Goal: Information Seeking & Learning: Learn about a topic

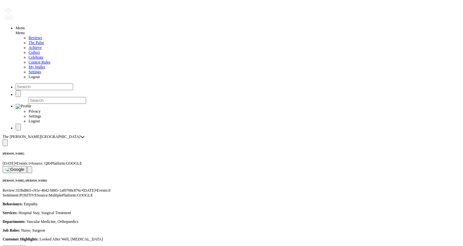
click at [32, 166] on button at bounding box center [29, 169] width 5 height 7
click at [24, 167] on img at bounding box center [14, 169] width 19 height 5
click at [30, 170] on span at bounding box center [30, 170] width 0 height 0
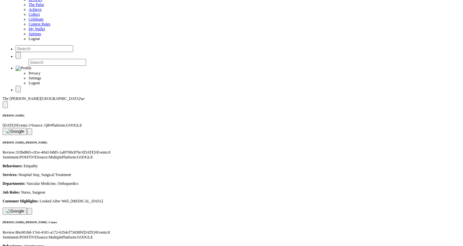
scroll to position [38, 0]
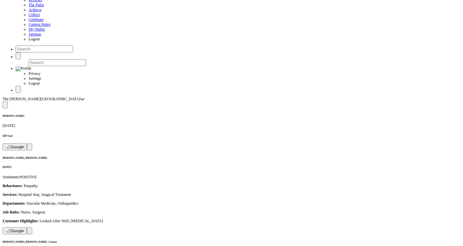
click at [110, 114] on div "Dianne Doe Oct 7, 2025 QR Scan" at bounding box center [232, 132] width 458 height 36
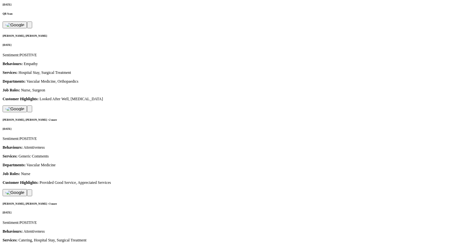
scroll to position [157, 0]
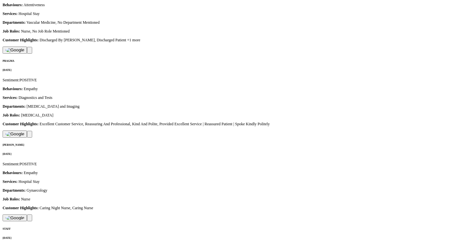
scroll to position [0, 0]
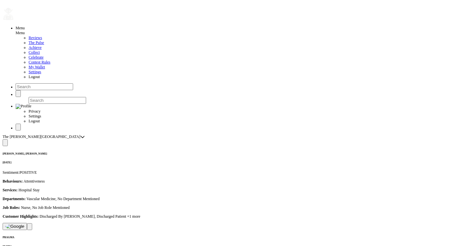
click at [27, 223] on button at bounding box center [15, 226] width 24 height 7
click at [30, 226] on span at bounding box center [30, 226] width 0 height 0
click at [24, 224] on img at bounding box center [14, 226] width 19 height 5
click at [30, 226] on span at bounding box center [30, 226] width 0 height 0
click at [27, 223] on button at bounding box center [15, 226] width 24 height 7
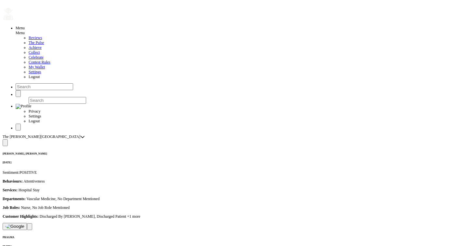
click at [30, 226] on span at bounding box center [30, 226] width 0 height 0
click at [27, 223] on button at bounding box center [15, 226] width 24 height 7
click at [32, 223] on button at bounding box center [29, 226] width 5 height 7
click at [27, 223] on button at bounding box center [15, 226] width 24 height 7
click at [30, 226] on span at bounding box center [30, 226] width 0 height 0
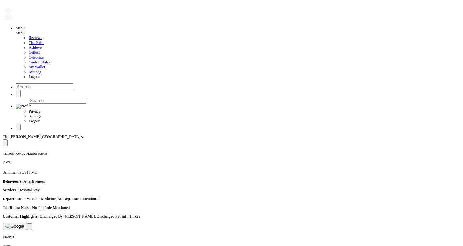
click at [27, 223] on button at bounding box center [15, 226] width 24 height 7
click at [24, 224] on img at bounding box center [14, 226] width 19 height 5
click at [8, 139] on button at bounding box center [5, 142] width 5 height 7
click at [5, 143] on span at bounding box center [5, 143] width 0 height 0
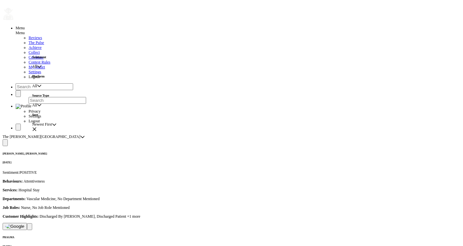
click at [37, 108] on span "All" at bounding box center [34, 105] width 5 height 5
click at [37, 88] on span "All" at bounding box center [34, 86] width 5 height 5
click at [37, 66] on span "All" at bounding box center [34, 66] width 5 height 5
click at [57, 87] on li "Mixed" at bounding box center [57, 85] width 41 height 5
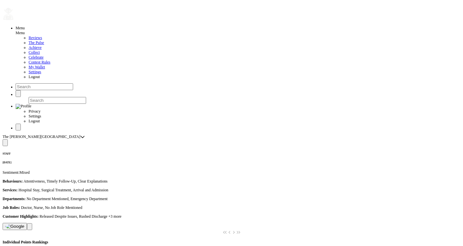
click at [8, 139] on button at bounding box center [5, 142] width 5 height 7
click at [42, 66] on span "Mixed" at bounding box center [37, 66] width 10 height 5
click at [53, 83] on li "POSITIVE" at bounding box center [57, 80] width 41 height 5
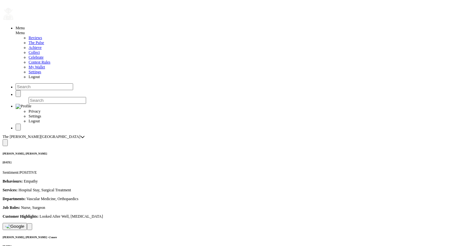
click at [83, 139] on div at bounding box center [232, 142] width 458 height 7
click at [5, 143] on span at bounding box center [5, 143] width 0 height 0
click at [49, 67] on span "POSITIVE" at bounding box center [40, 66] width 17 height 5
click at [47, 87] on span "Mixed" at bounding box center [42, 85] width 10 height 5
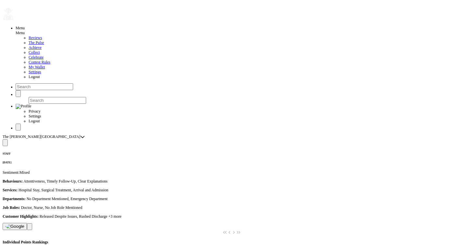
click at [5, 143] on span at bounding box center [5, 143] width 0 height 0
click at [42, 68] on span "Mixed" at bounding box center [37, 66] width 10 height 5
click at [104, 161] on div "Oct 3, 2025" at bounding box center [232, 162] width 458 height 3
click at [8, 139] on button at bounding box center [5, 142] width 5 height 7
click at [52, 127] on span "Newest First" at bounding box center [42, 124] width 20 height 5
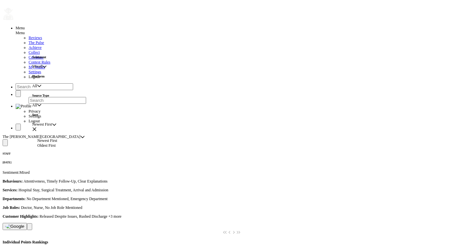
click at [52, 127] on span "Newest First" at bounding box center [42, 124] width 20 height 5
click at [42, 67] on span "Mixed" at bounding box center [37, 66] width 10 height 5
click at [50, 78] on li "All" at bounding box center [57, 75] width 41 height 5
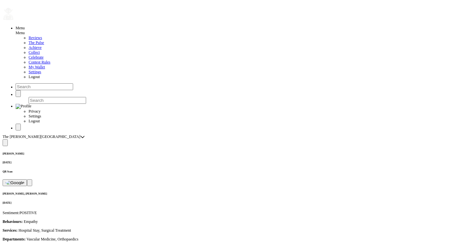
click at [5, 143] on span at bounding box center [5, 143] width 0 height 0
click at [37, 68] on span "All" at bounding box center [34, 66] width 5 height 5
click at [56, 87] on li "MIXED" at bounding box center [57, 85] width 41 height 5
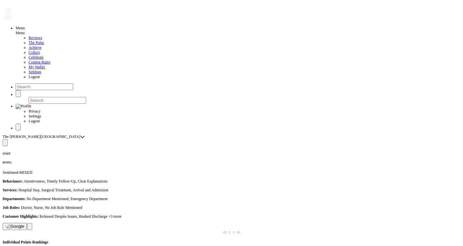
click at [5, 143] on span at bounding box center [5, 143] width 0 height 0
click at [45, 65] on span "MIXED" at bounding box center [38, 66] width 13 height 5
click at [52, 78] on li "All" at bounding box center [57, 75] width 41 height 5
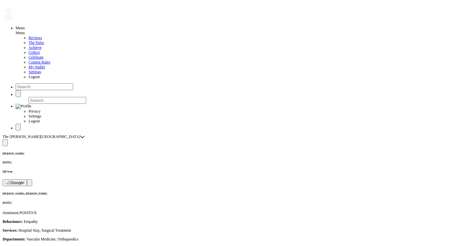
click at [227, 170] on div "QR Scan" at bounding box center [232, 171] width 458 height 3
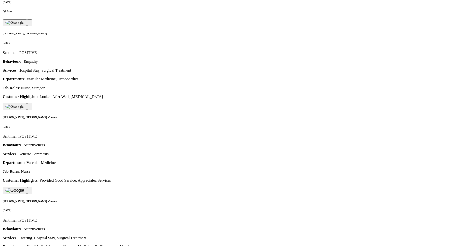
scroll to position [178, 0]
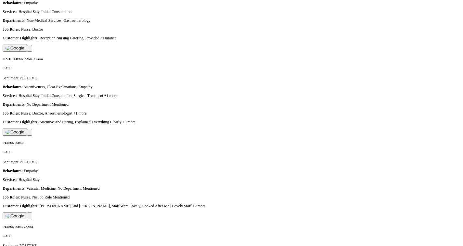
scroll to position [197, 0]
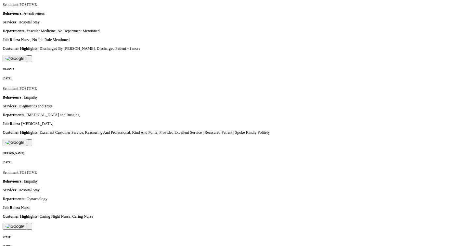
scroll to position [166, 0]
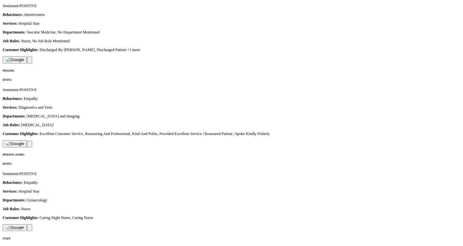
drag, startPoint x: 59, startPoint y: 106, endPoint x: 102, endPoint y: 105, distance: 43.9
copy p "No Department Mentioned"
drag, startPoint x: 77, startPoint y: 110, endPoint x: 116, endPoint y: 111, distance: 39.7
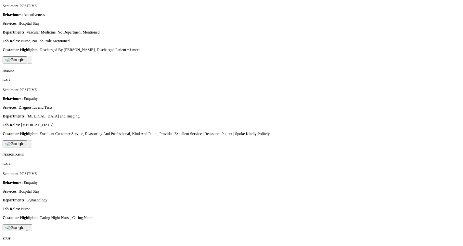
copy p "No Job Role Mentioned"
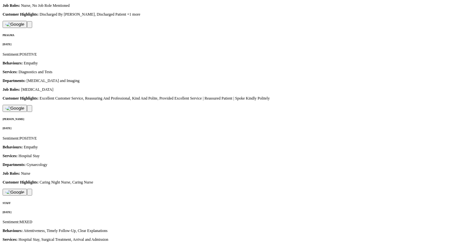
scroll to position [203, 0]
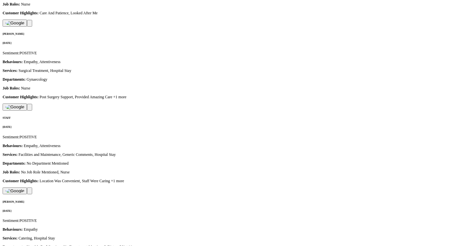
scroll to position [148, 0]
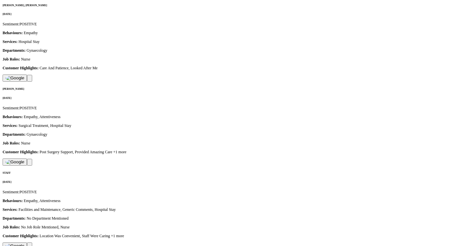
click at [107, 207] on p "Services: Facilities and Maintenance, Generic Comments, Hospital Stay" at bounding box center [232, 209] width 458 height 5
drag, startPoint x: 97, startPoint y: 59, endPoint x: 128, endPoint y: 58, distance: 30.9
click at [128, 207] on p "Services: Facilities and Maintenance, Generic Comments, Hospital Stay" at bounding box center [232, 209] width 458 height 5
copy p "Generic Comments"
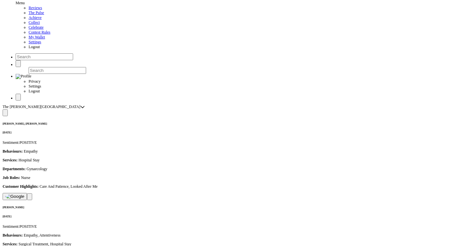
scroll to position [0, 0]
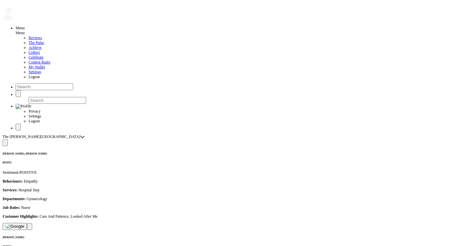
click at [56, 134] on span "The [PERSON_NAME][GEOGRAPHIC_DATA]" at bounding box center [42, 136] width 78 height 5
click at [64, 31] on span "The [PERSON_NAME][GEOGRAPHIC_DATA]" at bounding box center [67, 29] width 78 height 5
click at [58, 134] on span "The [PERSON_NAME][GEOGRAPHIC_DATA]" at bounding box center [42, 136] width 78 height 5
click at [44, 36] on span "Go Active" at bounding box center [36, 34] width 16 height 5
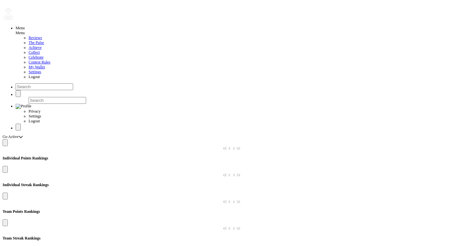
click at [19, 134] on span "Go Active" at bounding box center [11, 136] width 16 height 5
click at [49, 31] on span "The [PERSON_NAME][GEOGRAPHIC_DATA]" at bounding box center [67, 29] width 78 height 5
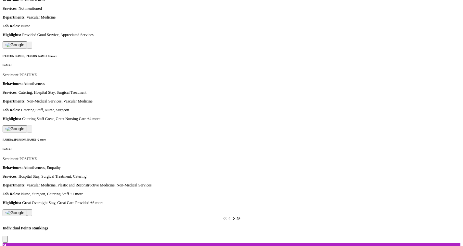
scroll to position [306, 0]
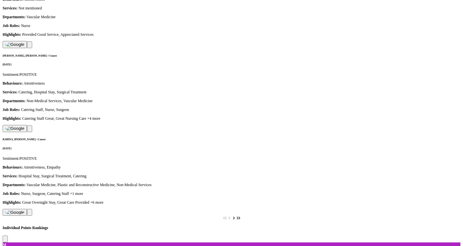
click at [118, 235] on div at bounding box center [232, 238] width 458 height 7
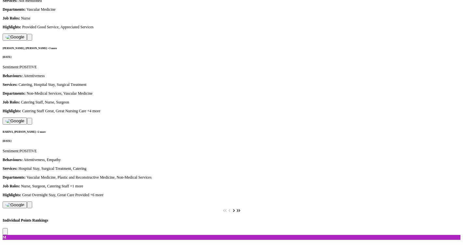
scroll to position [313, 0]
click at [5, 231] on span at bounding box center [5, 231] width 0 height 0
click at [49, 98] on span "This Week" at bounding box center [40, 99] width 17 height 5
click at [51, 119] on span "All Time" at bounding box center [44, 117] width 14 height 5
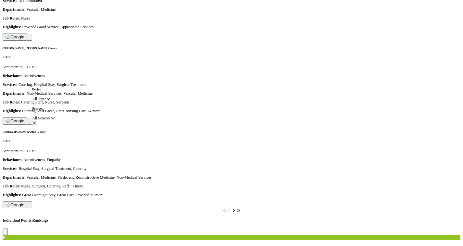
click at [37, 121] on icon "button" at bounding box center [34, 123] width 5 height 5
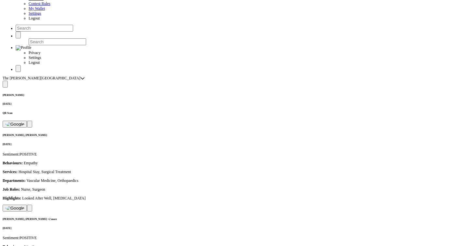
scroll to position [0, 0]
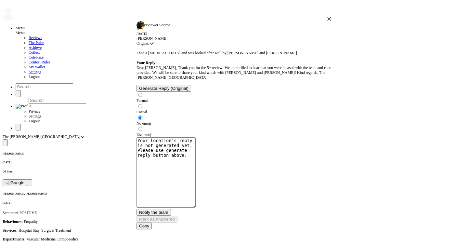
click at [327, 21] on icon "button" at bounding box center [329, 19] width 5 height 5
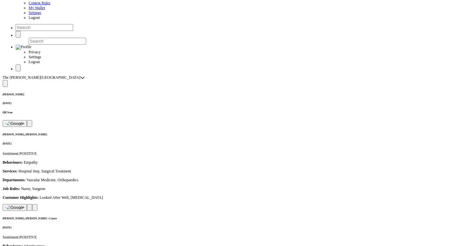
scroll to position [68, 0]
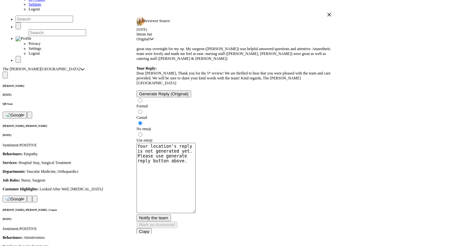
click at [327, 17] on icon "button" at bounding box center [329, 14] width 5 height 5
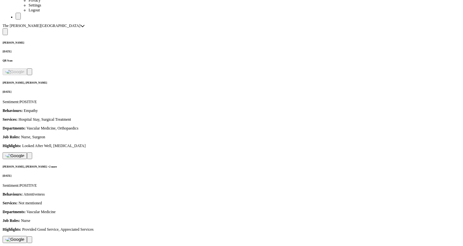
scroll to position [0, 0]
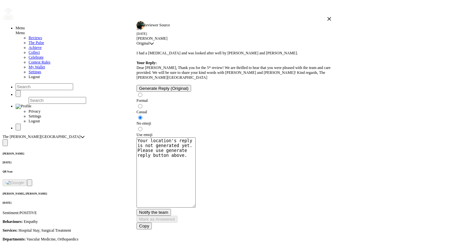
click at [328, 20] on icon "button" at bounding box center [330, 19] width 4 height 4
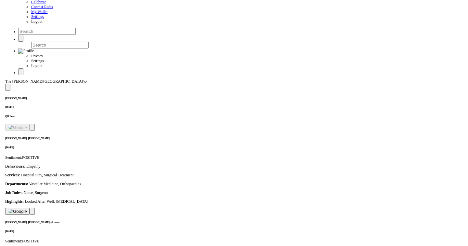
scroll to position [66, 0]
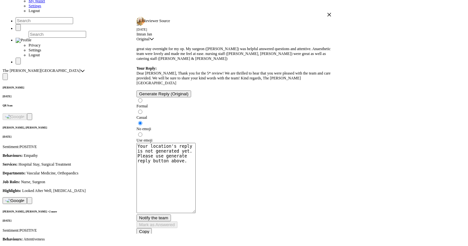
click at [327, 17] on icon "button" at bounding box center [329, 14] width 5 height 5
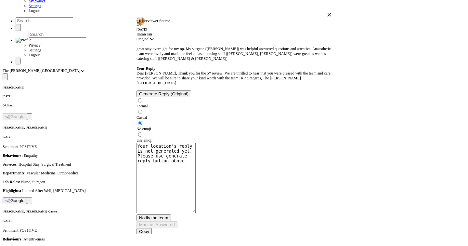
click at [150, 42] on span "Original" at bounding box center [143, 39] width 13 height 5
click at [142, 132] on emoji "Use emoji" at bounding box center [140, 134] width 4 height 4
radio emoji "true"
click at [174, 96] on span "Generate Reply (Original)" at bounding box center [163, 93] width 49 height 5
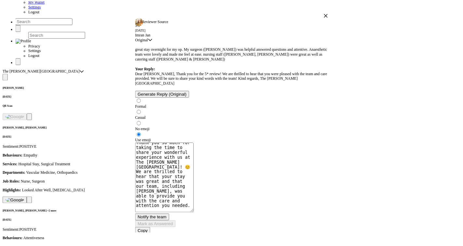
scroll to position [16, 0]
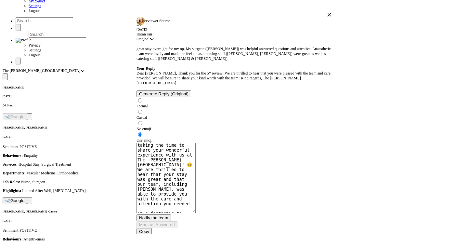
click at [327, 17] on icon "button" at bounding box center [329, 14] width 5 height 5
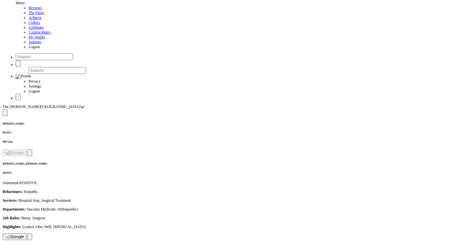
scroll to position [0, 0]
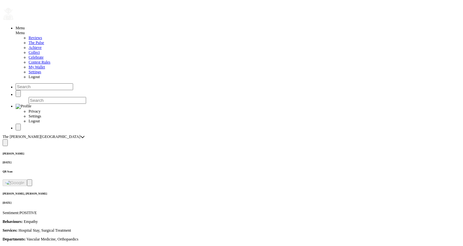
click at [5, 143] on span at bounding box center [5, 143] width 0 height 0
click at [37, 69] on span "All" at bounding box center [34, 66] width 5 height 5
click at [55, 87] on li "MIXED" at bounding box center [57, 85] width 41 height 5
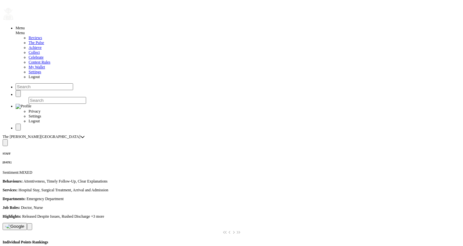
click at [5, 143] on span at bounding box center [5, 143] width 0 height 0
click at [45, 69] on span "MIXED" at bounding box center [38, 66] width 13 height 5
click at [53, 82] on span "POSITIVE" at bounding box center [45, 80] width 17 height 5
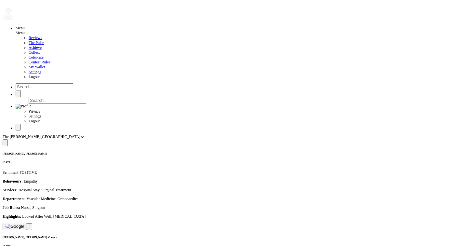
click at [8, 139] on button at bounding box center [5, 142] width 5 height 7
click at [49, 69] on span "POSITIVE" at bounding box center [40, 66] width 17 height 5
click at [51, 78] on li "All" at bounding box center [57, 75] width 41 height 5
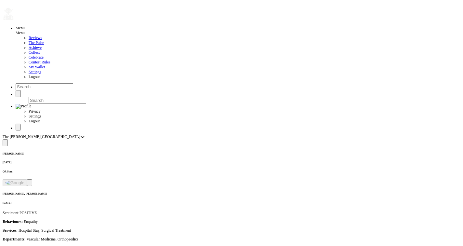
click at [183, 161] on div "Oct 7, 2025" at bounding box center [232, 162] width 458 height 3
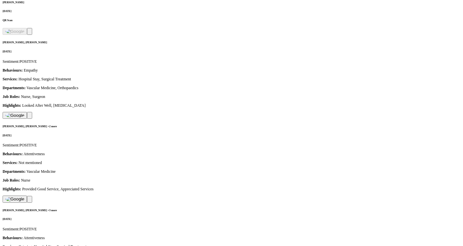
scroll to position [179, 0]
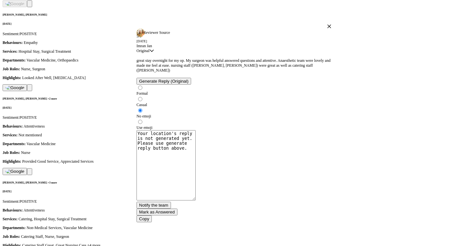
click at [327, 29] on icon "button" at bounding box center [329, 26] width 5 height 5
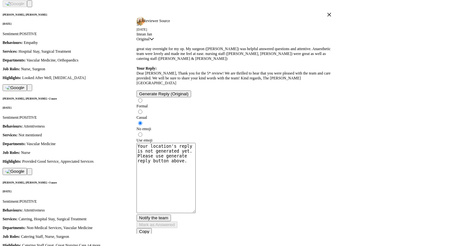
click at [327, 17] on icon "button" at bounding box center [329, 14] width 5 height 5
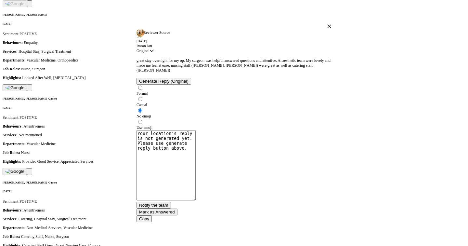
click at [327, 29] on icon "button" at bounding box center [329, 26] width 5 height 5
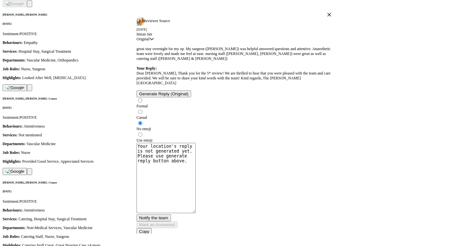
click at [327, 17] on icon "button" at bounding box center [329, 14] width 5 height 5
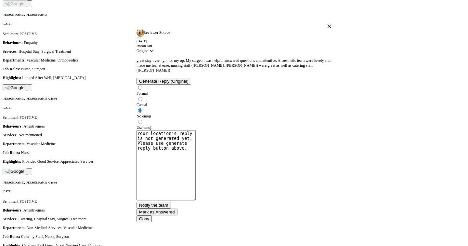
click at [328, 28] on icon "button" at bounding box center [330, 26] width 4 height 4
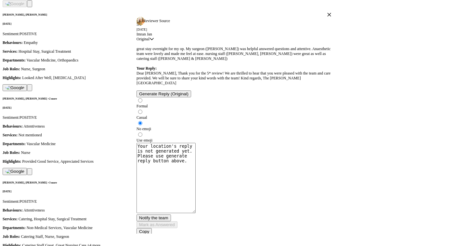
click at [327, 17] on icon "button" at bounding box center [329, 14] width 5 height 5
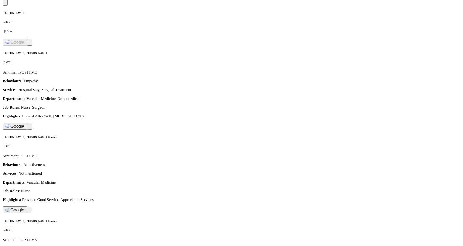
scroll to position [141, 0]
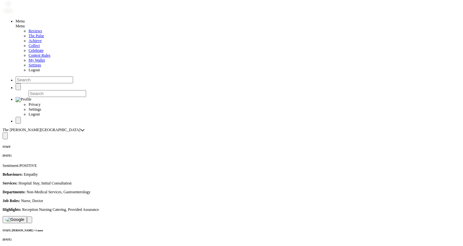
scroll to position [7, 0]
click at [24, 216] on img at bounding box center [14, 218] width 19 height 5
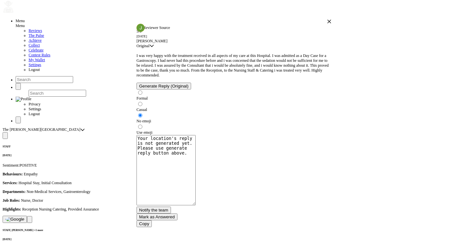
click at [327, 24] on button "button" at bounding box center [329, 21] width 5 height 5
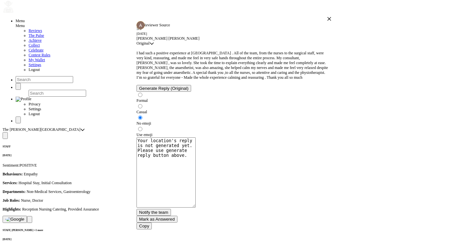
click at [327, 21] on icon "button" at bounding box center [329, 19] width 5 height 5
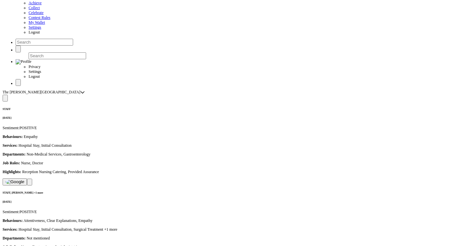
scroll to position [45, 0]
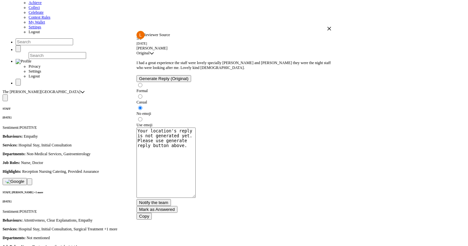
click at [328, 31] on icon "button" at bounding box center [330, 29] width 4 height 4
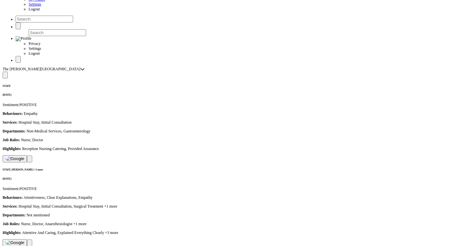
scroll to position [69, 0]
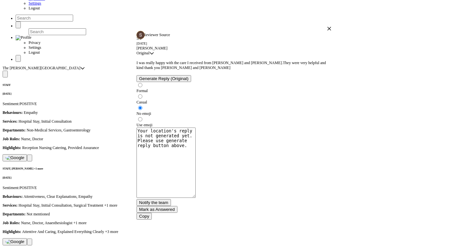
click at [328, 31] on icon "button" at bounding box center [330, 29] width 4 height 4
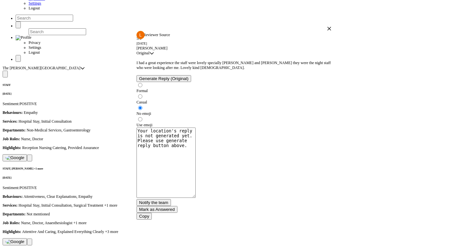
click at [328, 31] on icon "button" at bounding box center [330, 29] width 4 height 4
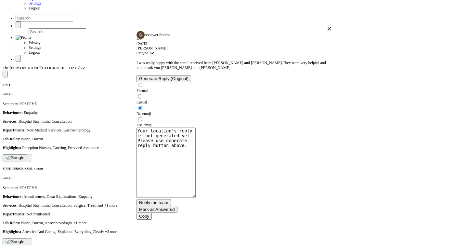
click at [327, 31] on icon "button" at bounding box center [329, 28] width 5 height 5
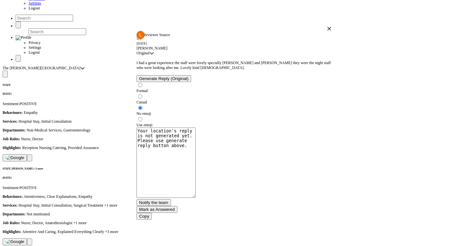
click at [328, 31] on icon "button" at bounding box center [330, 29] width 4 height 4
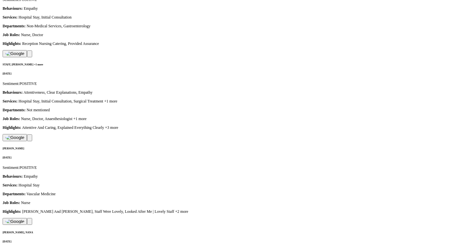
scroll to position [187, 0]
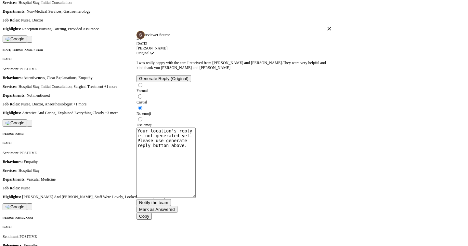
click at [327, 31] on icon "button" at bounding box center [329, 28] width 5 height 5
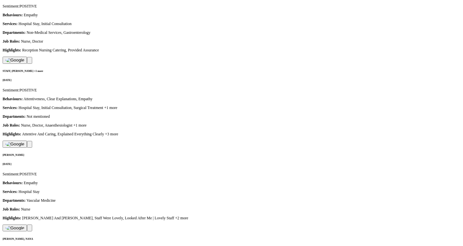
scroll to position [161, 0]
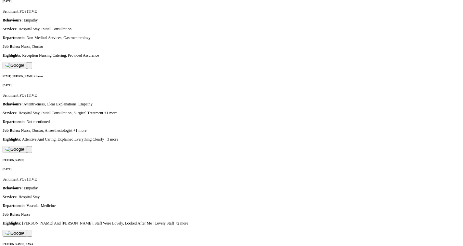
click at [24, 230] on img at bounding box center [14, 232] width 19 height 5
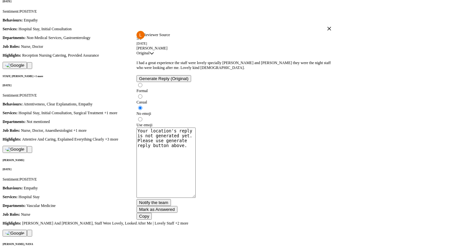
click at [327, 31] on icon "button" at bounding box center [329, 28] width 5 height 5
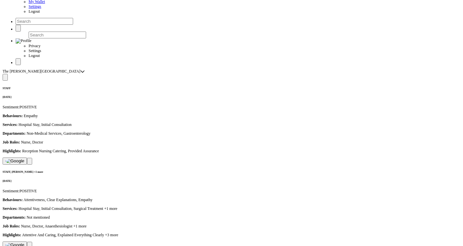
scroll to position [10, 0]
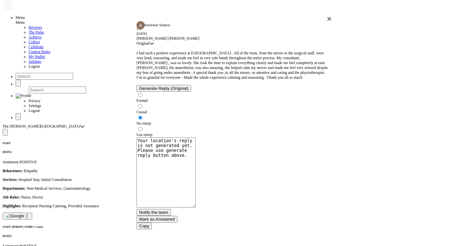
click at [328, 20] on icon "button" at bounding box center [330, 19] width 4 height 4
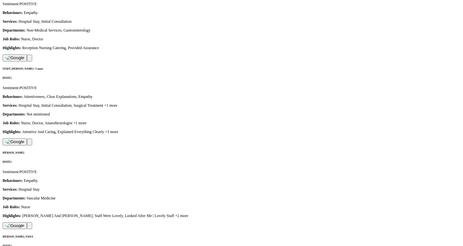
scroll to position [169, 0]
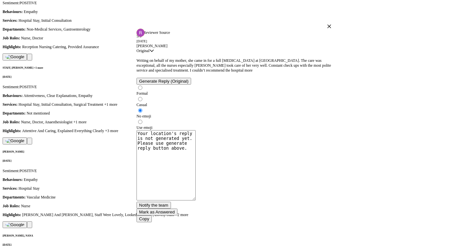
click at [328, 28] on icon "button" at bounding box center [330, 26] width 4 height 4
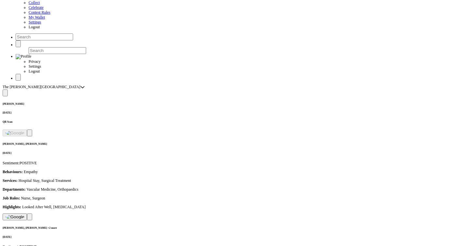
scroll to position [0, 0]
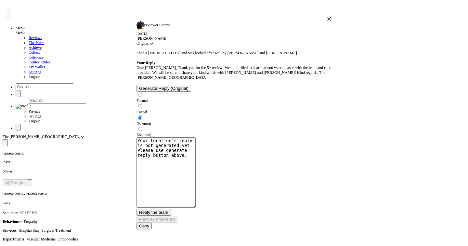
click at [327, 21] on icon "button" at bounding box center [329, 19] width 5 height 5
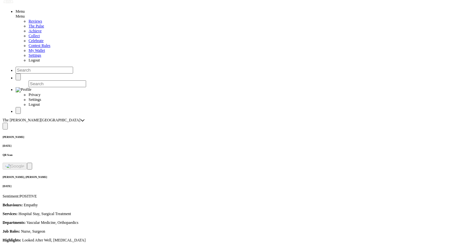
scroll to position [18, 0]
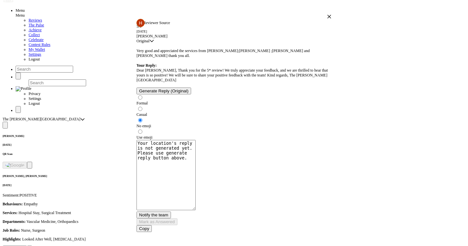
click at [327, 19] on icon "button" at bounding box center [329, 16] width 5 height 5
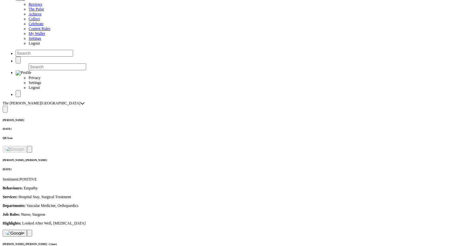
scroll to position [68, 0]
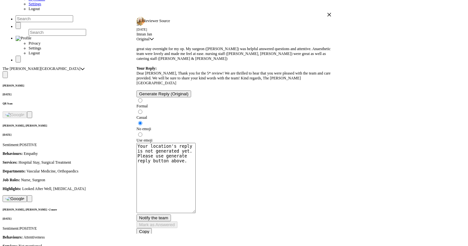
click at [328, 16] on icon "button" at bounding box center [330, 15] width 4 height 4
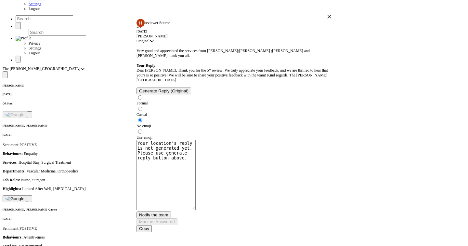
click at [327, 19] on button "button" at bounding box center [329, 16] width 5 height 5
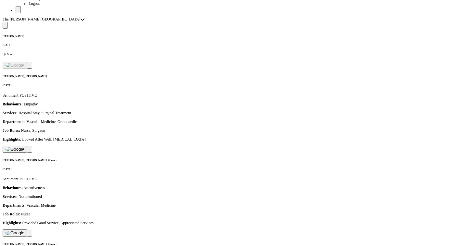
scroll to position [157, 0]
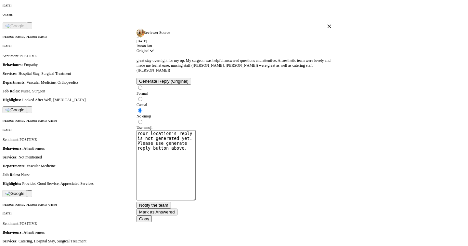
click at [327, 29] on icon "button" at bounding box center [329, 26] width 5 height 5
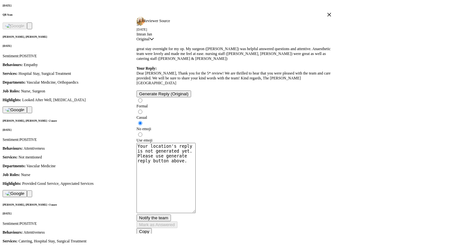
click at [327, 17] on icon "button" at bounding box center [329, 14] width 5 height 5
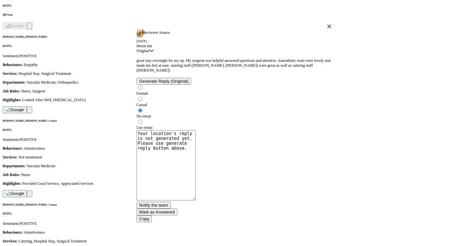
click at [327, 29] on icon "button" at bounding box center [329, 26] width 5 height 5
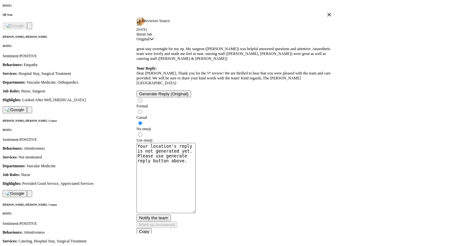
click at [327, 17] on icon "button" at bounding box center [329, 14] width 5 height 5
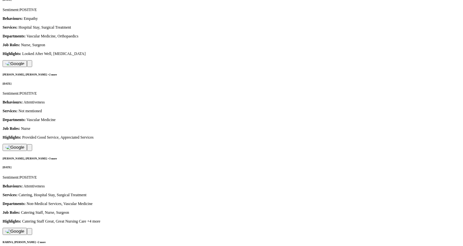
scroll to position [203, 0]
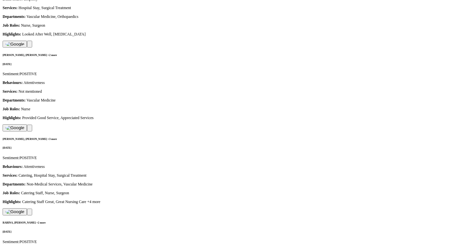
scroll to position [203, 0]
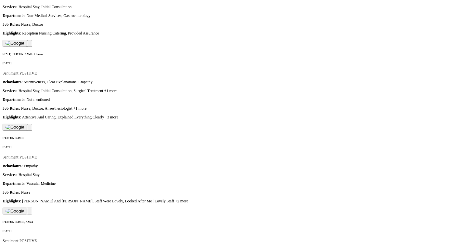
scroll to position [183, 0]
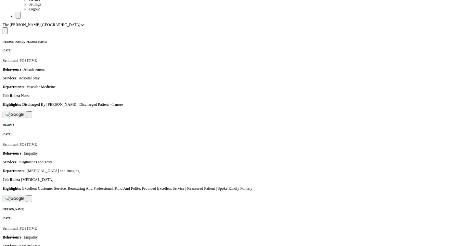
scroll to position [111, 0]
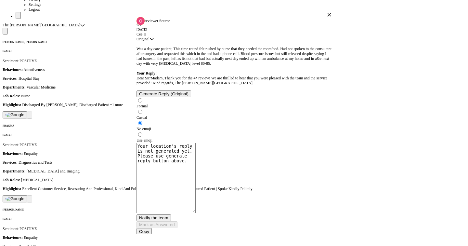
click at [328, 16] on icon "button" at bounding box center [330, 15] width 4 height 4
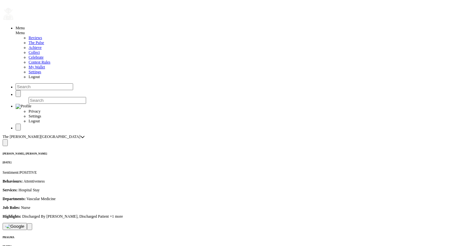
scroll to position [0, 0]
click at [272, 152] on div "Margaret Doe, VICKY Oct 4, 2025 Sentiment: POSITIVE Behaviours: Attentiveness S…" at bounding box center [232, 191] width 458 height 78
click at [139, 179] on p "Behaviours: Attentiveness" at bounding box center [232, 181] width 458 height 5
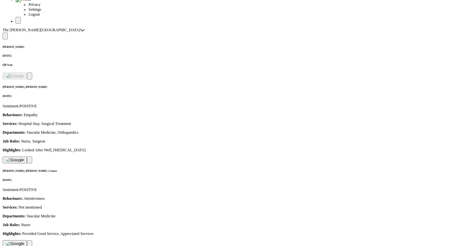
scroll to position [158, 0]
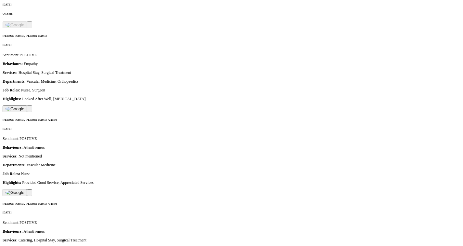
click at [270, 206] on li "20" at bounding box center [269, 204] width 18 height 5
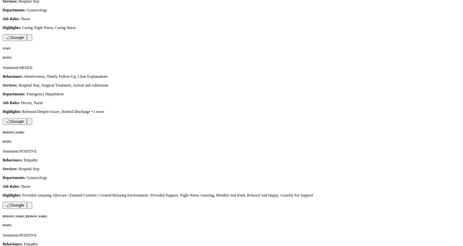
scroll to position [1155, 0]
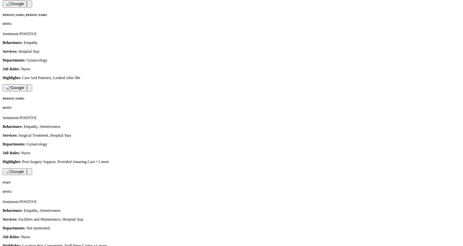
scroll to position [1317, 0]
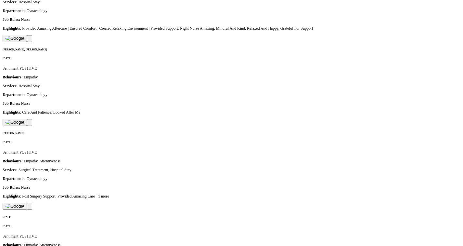
click at [268, 106] on li "5" at bounding box center [269, 103] width 18 height 5
click at [271, 111] on li "10" at bounding box center [269, 108] width 18 height 5
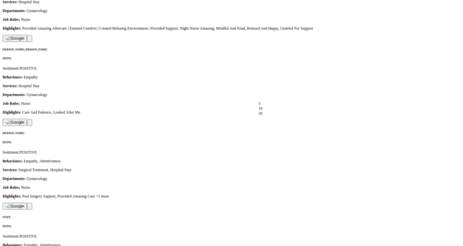
click at [269, 116] on li "20" at bounding box center [269, 113] width 20 height 5
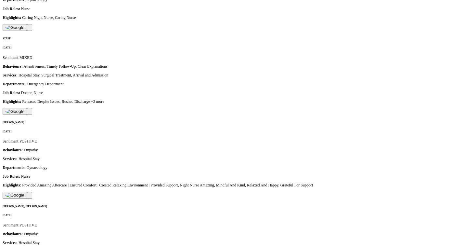
scroll to position [1160, 0]
click at [269, 99] on li "5" at bounding box center [268, 96] width 20 height 5
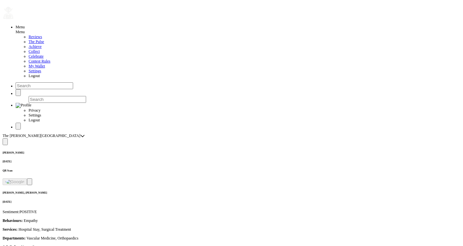
scroll to position [1, 0]
click at [8, 138] on button at bounding box center [5, 141] width 5 height 7
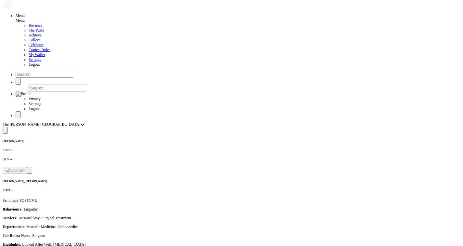
scroll to position [0, 0]
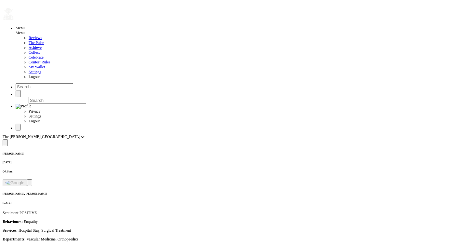
click at [29, 59] on span "Celebrate" at bounding box center [36, 57] width 15 height 5
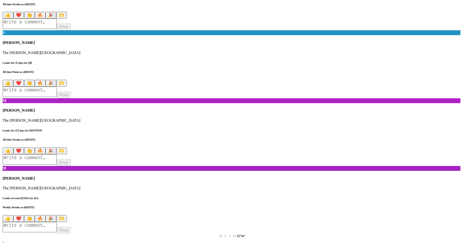
scroll to position [614, 0]
click at [245, 233] on div "Choose" at bounding box center [243, 235] width 5 height 5
click at [192, 233] on div "10 10 10" at bounding box center [232, 235] width 458 height 5
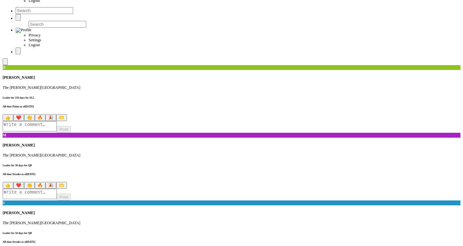
scroll to position [0, 0]
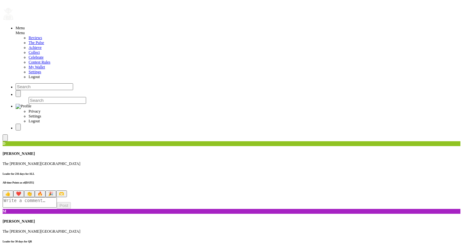
click at [35, 190] on button "👏" at bounding box center [29, 193] width 11 height 7
click at [29, 45] on span "The Pulse" at bounding box center [37, 42] width 16 height 5
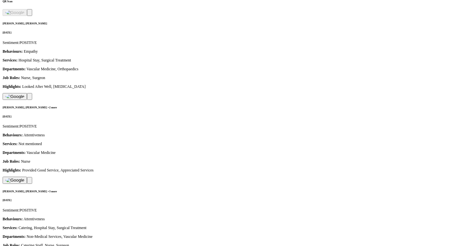
scroll to position [192, 0]
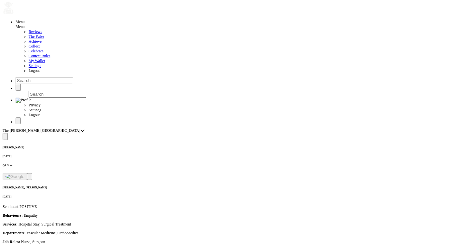
scroll to position [0, 0]
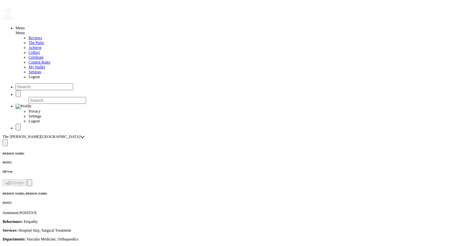
click at [29, 59] on span "Celebrate" at bounding box center [36, 57] width 15 height 5
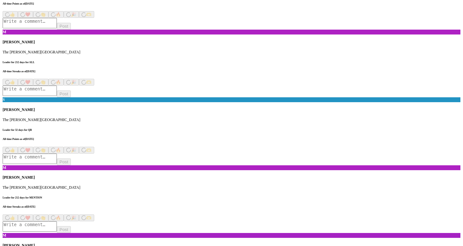
scroll to position [614, 0]
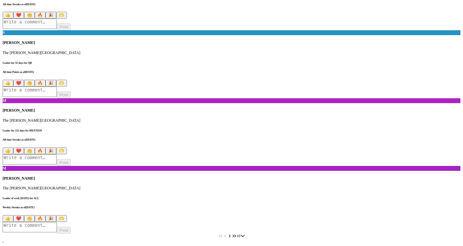
click at [232, 233] on icon "Next Page" at bounding box center [230, 235] width 5 height 5
click at [245, 233] on div "Choose" at bounding box center [243, 235] width 5 height 5
click at [263, 217] on span "20" at bounding box center [261, 219] width 4 height 5
click at [232, 233] on icon "Next Page" at bounding box center [230, 235] width 5 height 5
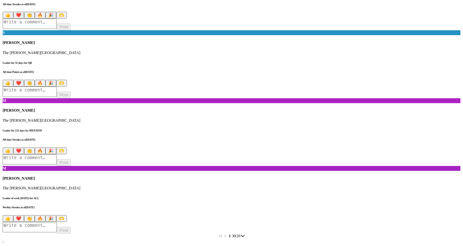
click at [232, 233] on icon "Next Page" at bounding box center [230, 235] width 5 height 5
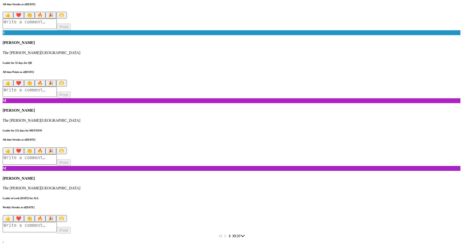
click at [232, 233] on icon "Next Page" at bounding box center [230, 235] width 5 height 5
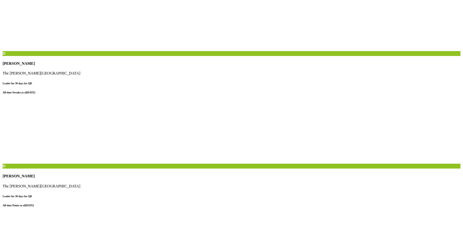
scroll to position [1461, 0]
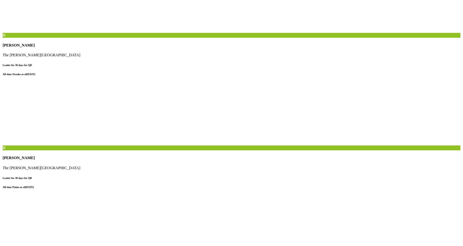
click at [269, 187] on li "10" at bounding box center [268, 184] width 20 height 5
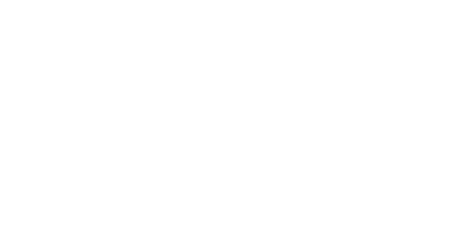
scroll to position [614, 0]
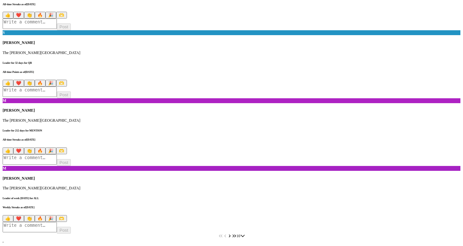
click at [232, 233] on button "Next Page" at bounding box center [230, 235] width 5 height 5
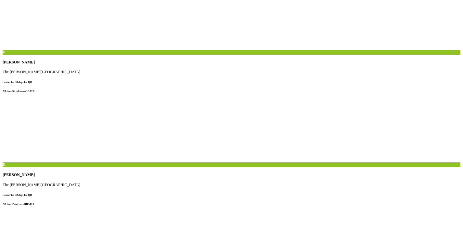
scroll to position [631, 0]
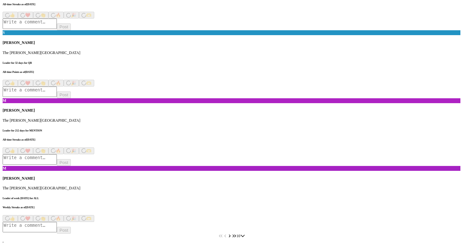
scroll to position [614, 0]
click at [232, 233] on icon "Next Page" at bounding box center [230, 235] width 5 height 5
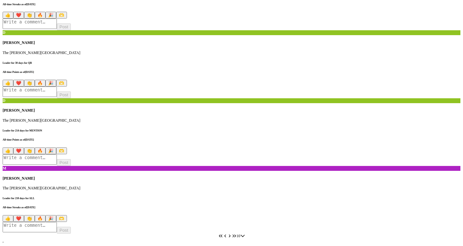
click at [232, 233] on button "Next Page" at bounding box center [230, 235] width 5 height 5
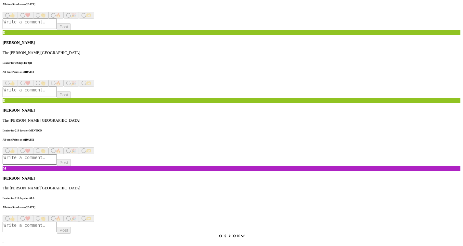
click at [232, 233] on icon "Next Page" at bounding box center [230, 235] width 5 height 5
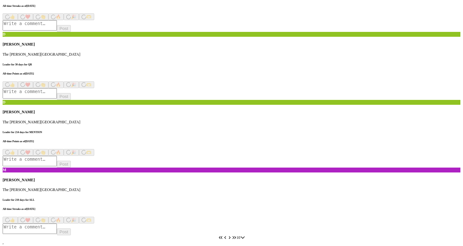
scroll to position [614, 0]
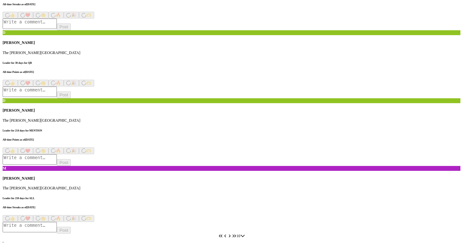
click at [218, 233] on icon "First Page" at bounding box center [220, 235] width 5 height 5
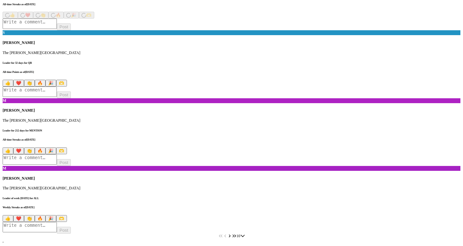
click at [230, 234] on icon "Next Page" at bounding box center [230, 235] width 2 height 3
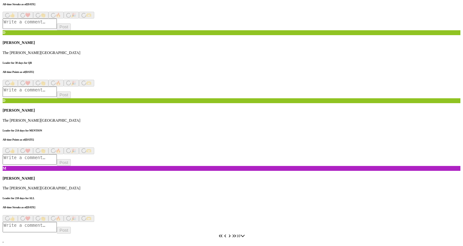
click at [232, 233] on icon "Next Page" at bounding box center [230, 235] width 5 height 5
click at [232, 233] on button "Next Page" at bounding box center [230, 235] width 5 height 5
click at [232, 233] on icon "Next Page" at bounding box center [230, 235] width 5 height 5
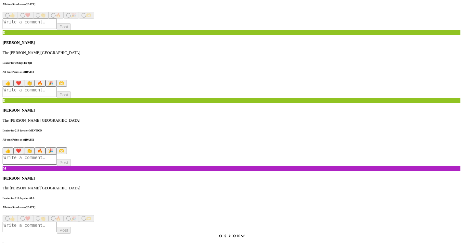
click at [218, 233] on icon "First Page" at bounding box center [220, 235] width 5 height 5
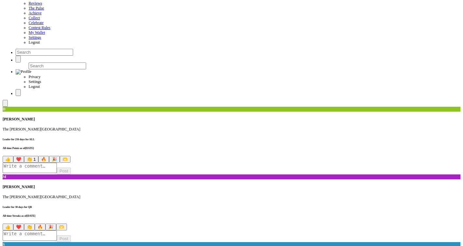
scroll to position [0, 0]
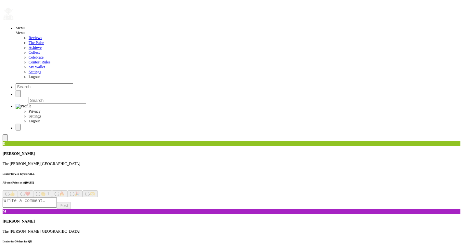
click at [29, 45] on span "The Pulse" at bounding box center [37, 42] width 16 height 5
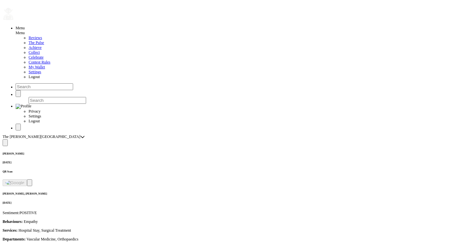
click at [260, 219] on p "Behaviours: Empathy" at bounding box center [232, 221] width 458 height 5
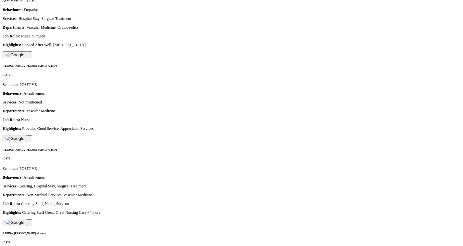
scroll to position [202, 0]
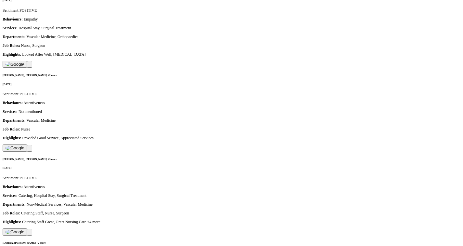
click at [272, 157] on li "10" at bounding box center [269, 154] width 18 height 5
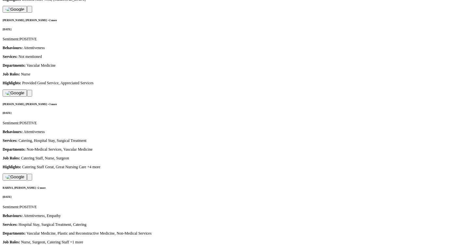
scroll to position [0, 0]
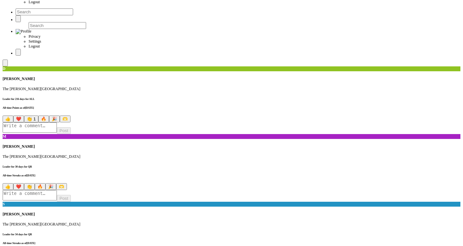
scroll to position [119, 0]
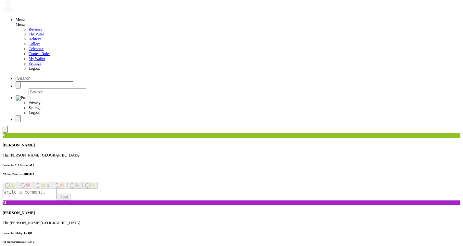
scroll to position [0, 0]
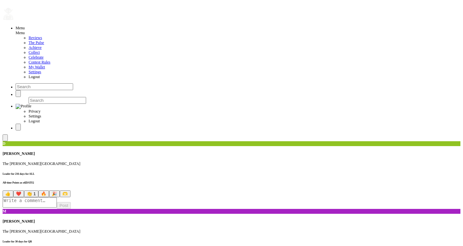
click at [29, 50] on span "Achieve" at bounding box center [35, 47] width 13 height 5
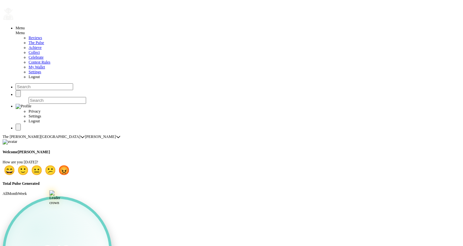
click at [29, 45] on span "The Pulse" at bounding box center [37, 42] width 16 height 5
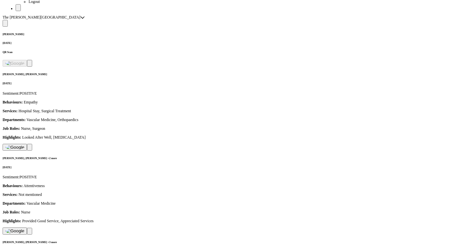
scroll to position [123, 0]
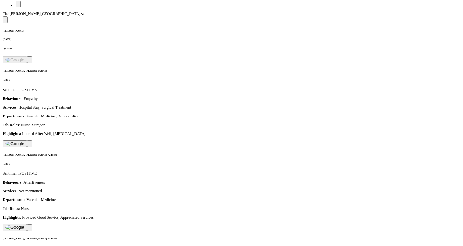
click at [290, 192] on li "20" at bounding box center [290, 189] width 18 height 5
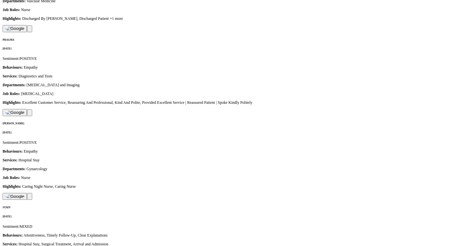
scroll to position [1027, 0]
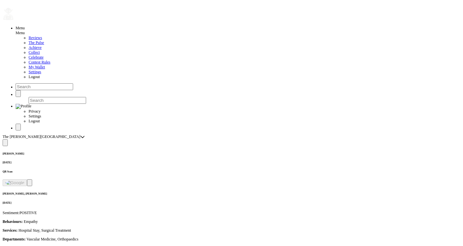
scroll to position [0, 0]
click at [29, 50] on span "Achieve" at bounding box center [35, 47] width 13 height 5
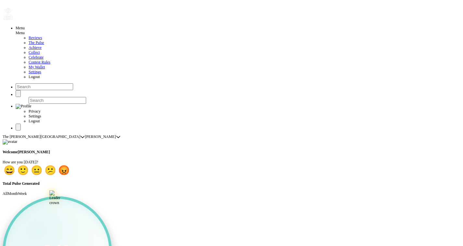
click at [29, 59] on span "Celebrate" at bounding box center [36, 57] width 15 height 5
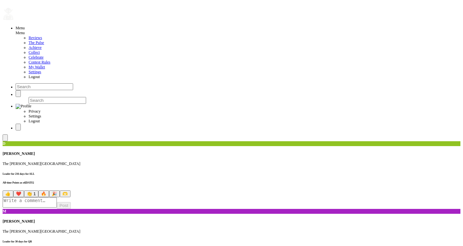
click at [29, 40] on span "Reviews" at bounding box center [35, 37] width 13 height 5
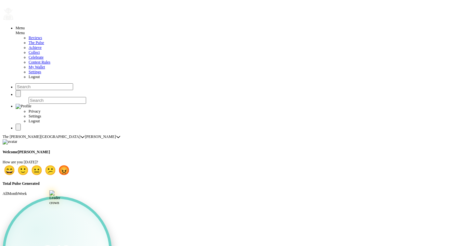
click at [29, 59] on span "Celebrate" at bounding box center [36, 57] width 15 height 5
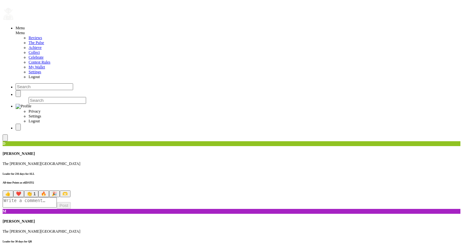
click at [5, 138] on span at bounding box center [5, 138] width 0 height 0
click at [37, 51] on span "All" at bounding box center [34, 51] width 5 height 5
click at [37, 52] on span "All" at bounding box center [34, 51] width 5 height 5
click at [42, 71] on div at bounding box center [39, 71] width 5 height 5
click at [65, 94] on span "[PERSON_NAME]" at bounding box center [52, 91] width 31 height 5
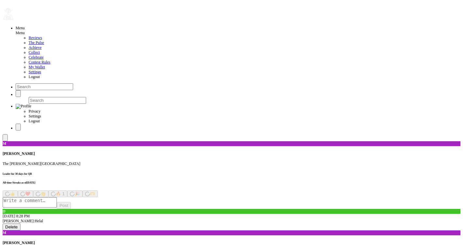
click at [8, 134] on button at bounding box center [5, 137] width 5 height 7
click at [50, 71] on span "[PERSON_NAME]" at bounding box center [47, 71] width 31 height 5
click at [57, 104] on span "[PERSON_NAME]" at bounding box center [52, 101] width 31 height 5
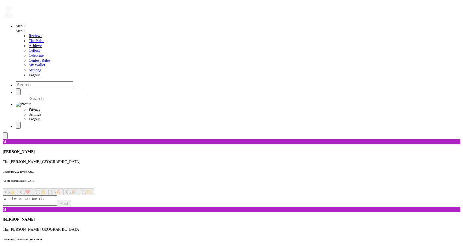
scroll to position [5, 0]
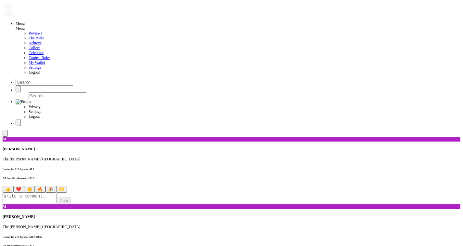
click at [5, 133] on span at bounding box center [5, 133] width 0 height 0
click at [53, 69] on span "[PERSON_NAME]" at bounding box center [47, 66] width 31 height 5
click at [55, 80] on li "All" at bounding box center [58, 77] width 43 height 5
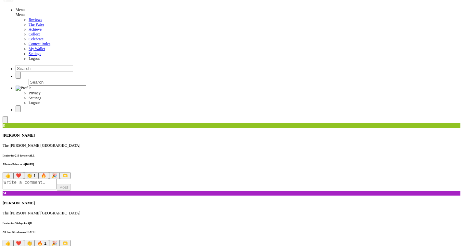
scroll to position [0, 0]
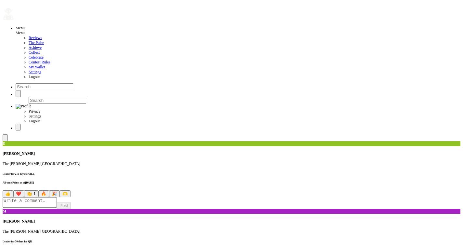
click at [5, 138] on span at bounding box center [5, 138] width 0 height 0
click at [37, 73] on span "All" at bounding box center [34, 71] width 5 height 5
click at [55, 94] on span "[PERSON_NAME]" at bounding box center [52, 91] width 31 height 5
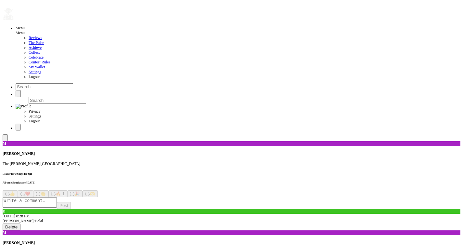
click at [8, 134] on button at bounding box center [5, 137] width 5 height 7
click at [50, 72] on span "[PERSON_NAME]" at bounding box center [47, 71] width 31 height 5
click at [56, 85] on li "All" at bounding box center [58, 82] width 42 height 5
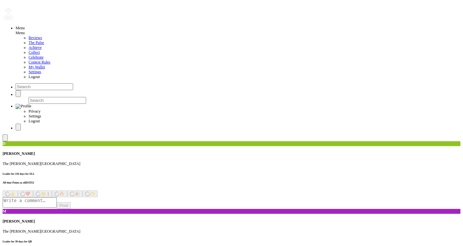
click at [5, 138] on span at bounding box center [5, 138] width 0 height 0
click at [37, 50] on span "All" at bounding box center [34, 51] width 5 height 5
click at [37, 73] on icon "button" at bounding box center [34, 75] width 5 height 5
click at [29, 79] on span "Logout" at bounding box center [34, 76] width 11 height 5
